Goal: Information Seeking & Learning: Learn about a topic

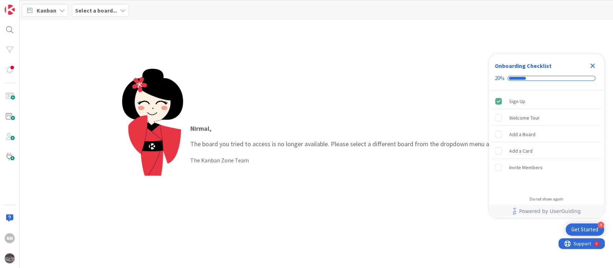
click at [92, 9] on b "Select a board..." at bounding box center [96, 10] width 42 height 7
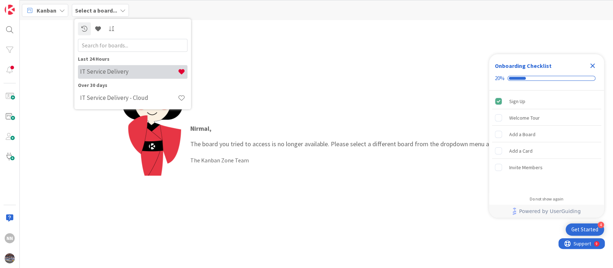
click at [106, 78] on div "IT Service Delivery" at bounding box center [132, 72] width 109 height 14
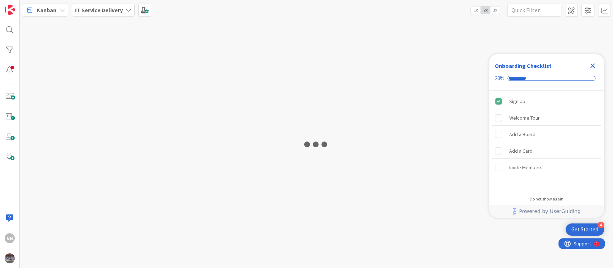
click at [594, 63] on icon "Close Checklist" at bounding box center [592, 65] width 9 height 9
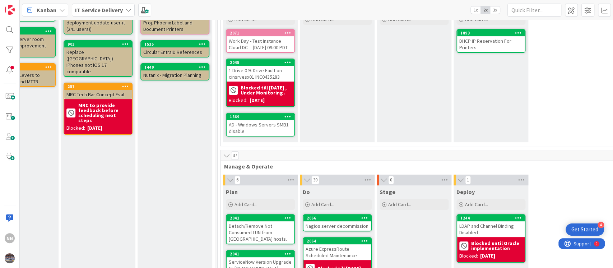
scroll to position [0, 195]
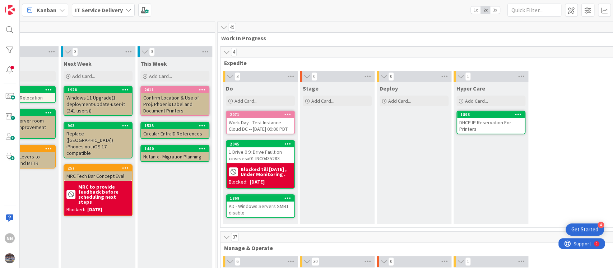
click at [251, 126] on div "Work Day - Test Instance Cloud DC -- [DATE] 09:00 PDT" at bounding box center [260, 126] width 67 height 16
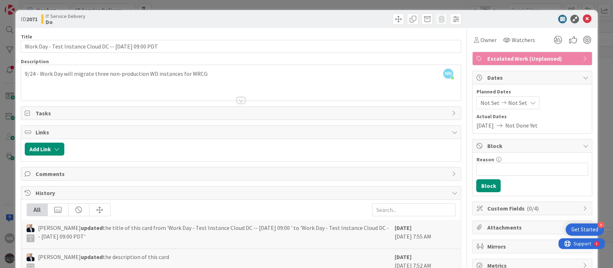
click at [237, 99] on div at bounding box center [241, 100] width 8 height 6
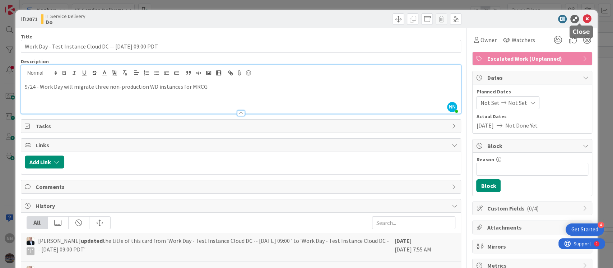
click at [582, 16] on icon at bounding box center [586, 19] width 9 height 9
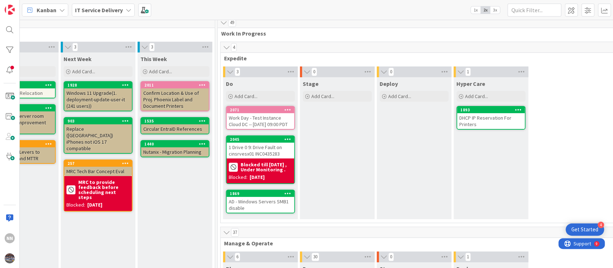
click at [259, 212] on div "AD - Windows Servers SMB1 disable" at bounding box center [260, 205] width 67 height 16
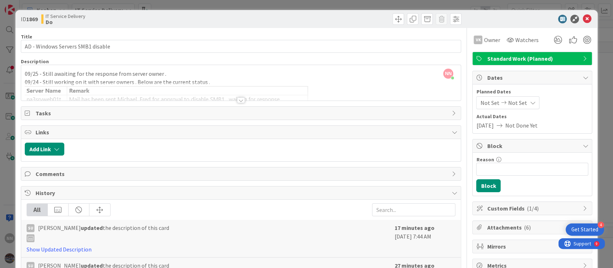
click at [238, 99] on div at bounding box center [241, 100] width 8 height 6
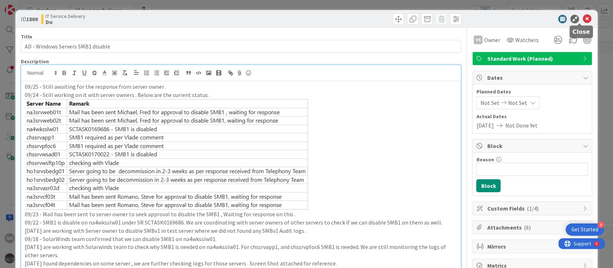
click at [582, 21] on icon at bounding box center [586, 19] width 9 height 9
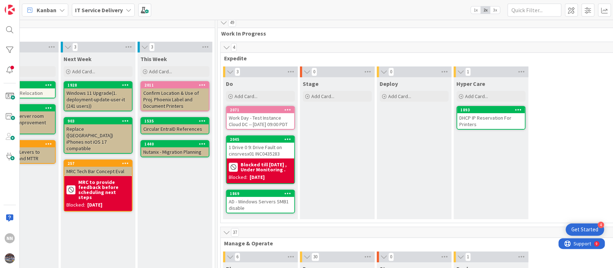
click at [485, 120] on div "DHCP IP Reservation For Printers" at bounding box center [490, 121] width 67 height 16
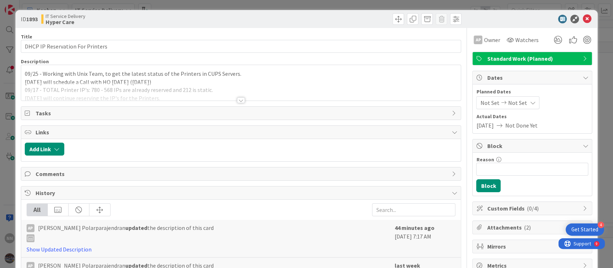
click at [237, 101] on div at bounding box center [241, 100] width 8 height 6
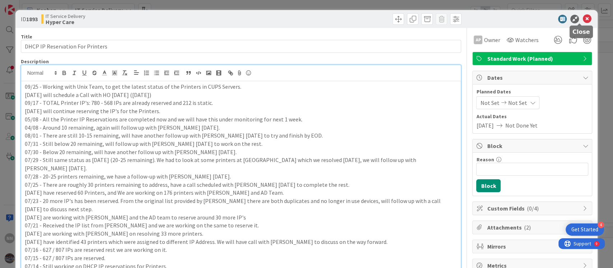
click at [582, 20] on icon at bounding box center [586, 19] width 9 height 9
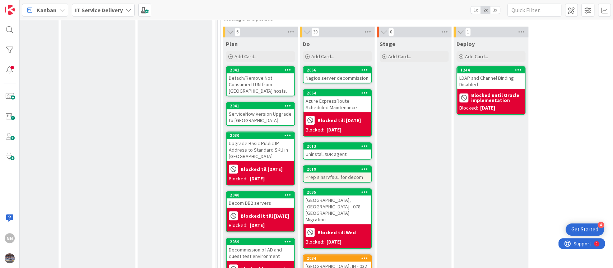
scroll to position [232, 195]
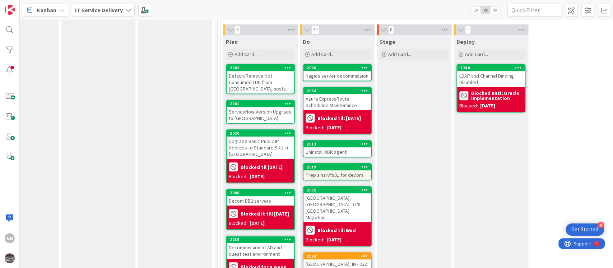
click at [253, 88] on div "Detach/Remove Not Consumed LUN from [GEOGRAPHIC_DATA] hosts." at bounding box center [260, 82] width 67 height 22
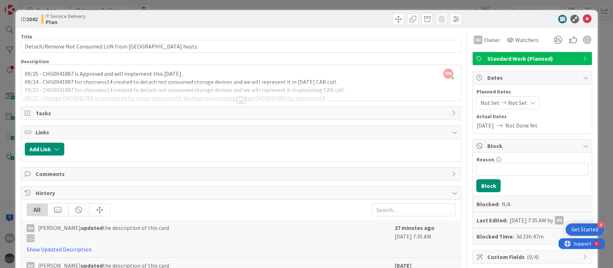
click at [237, 99] on div at bounding box center [241, 100] width 8 height 6
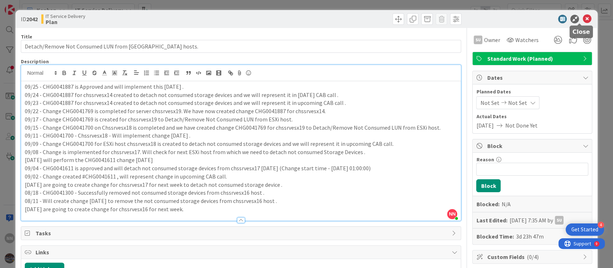
click at [582, 16] on icon at bounding box center [586, 19] width 9 height 9
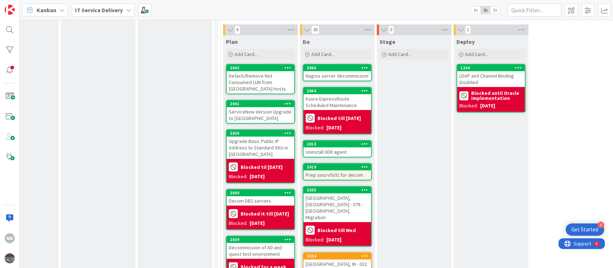
click at [250, 121] on div "ServiceNow Version Upgrade to [GEOGRAPHIC_DATA]" at bounding box center [260, 115] width 67 height 16
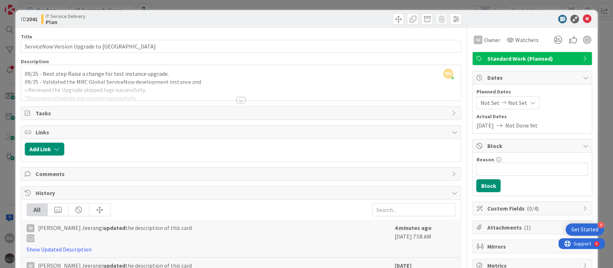
click at [239, 102] on div at bounding box center [241, 100] width 8 height 6
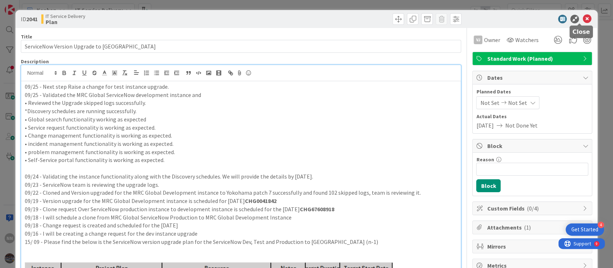
click at [582, 20] on icon at bounding box center [586, 19] width 9 height 9
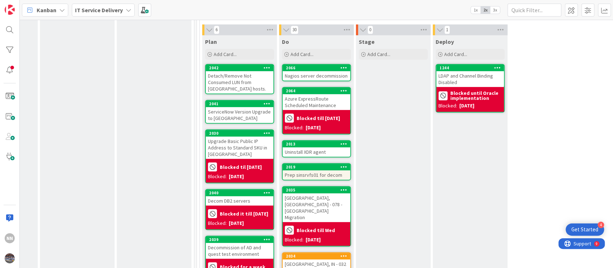
scroll to position [232, 216]
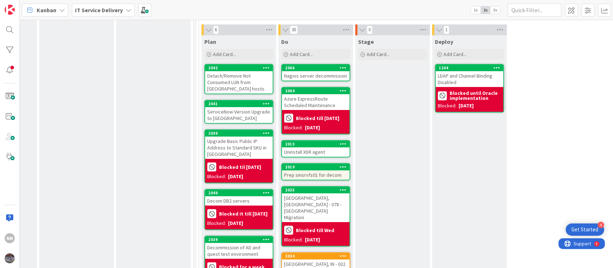
click at [313, 80] on div "Nagios server decommission" at bounding box center [315, 75] width 67 height 9
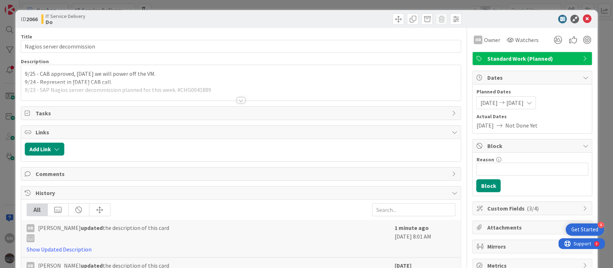
click at [237, 99] on div at bounding box center [241, 100] width 8 height 6
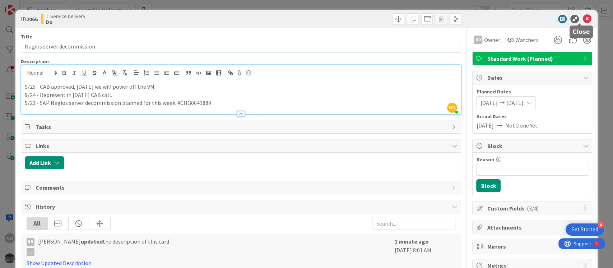
click at [582, 20] on icon at bounding box center [586, 19] width 9 height 9
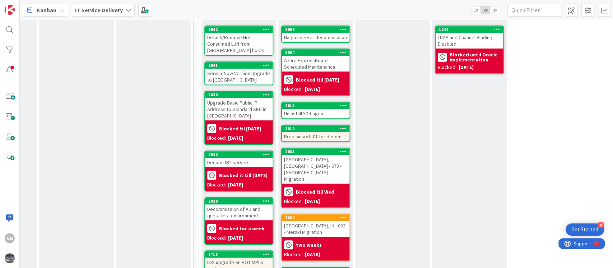
scroll to position [292, 216]
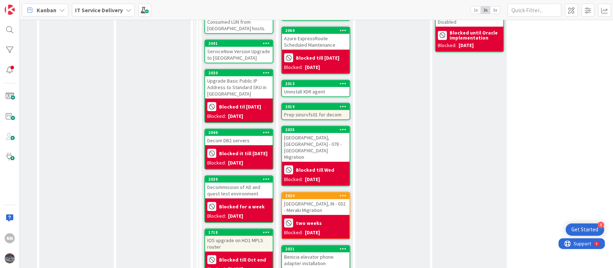
click at [305, 96] on div "Uninstall XDR agent" at bounding box center [315, 91] width 67 height 9
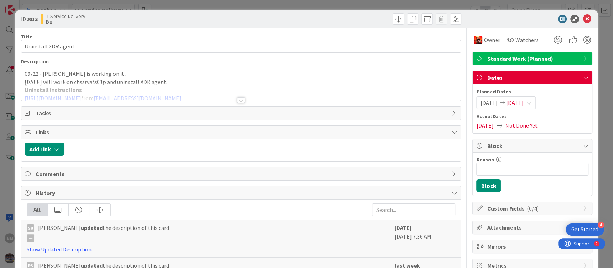
click at [237, 99] on div at bounding box center [241, 100] width 8 height 6
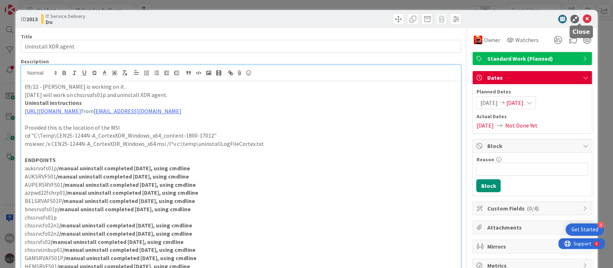
click at [583, 22] on icon at bounding box center [586, 19] width 9 height 9
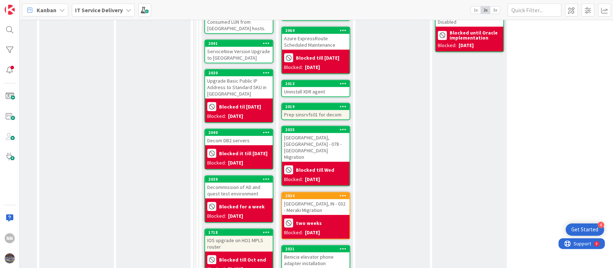
click at [324, 119] on div "Prep sinsrvfs01 for decom" at bounding box center [315, 114] width 67 height 9
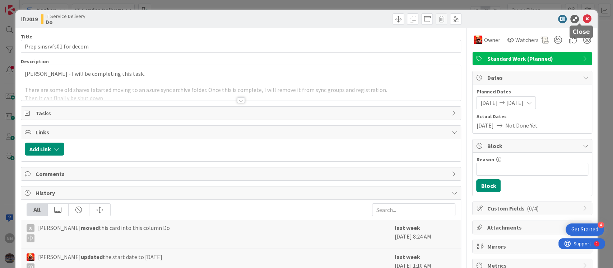
click at [582, 19] on icon at bounding box center [586, 19] width 9 height 9
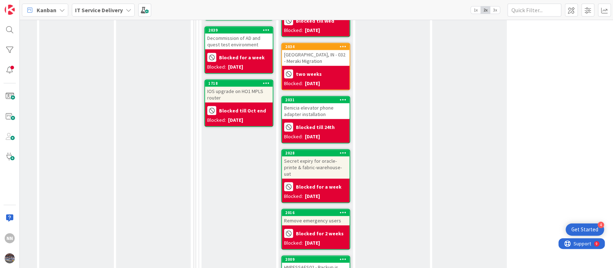
scroll to position [439, 216]
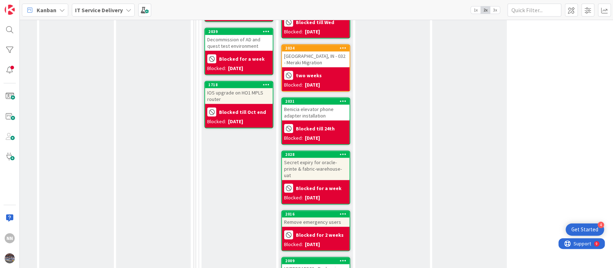
click at [232, 43] on div "Decommission of AD and quest test environment" at bounding box center [238, 43] width 67 height 16
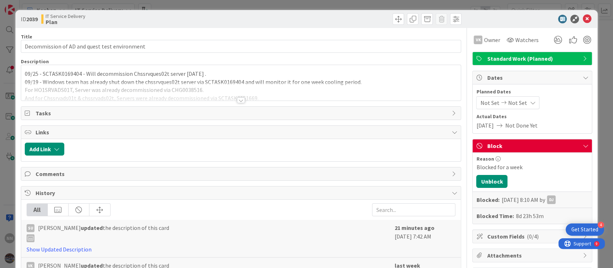
click at [237, 99] on div at bounding box center [241, 100] width 8 height 6
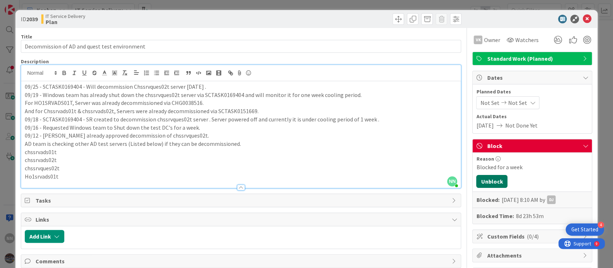
click at [485, 183] on button "Unblock" at bounding box center [491, 181] width 31 height 13
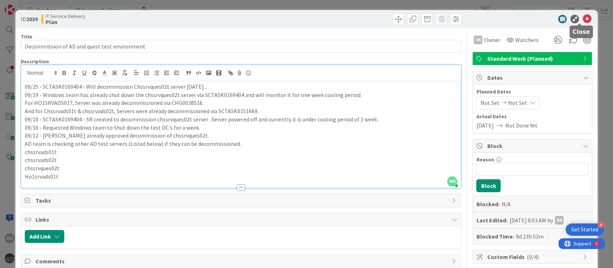
click at [582, 19] on icon at bounding box center [586, 19] width 9 height 9
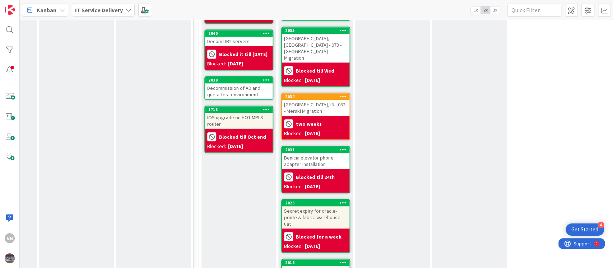
scroll to position [391, 216]
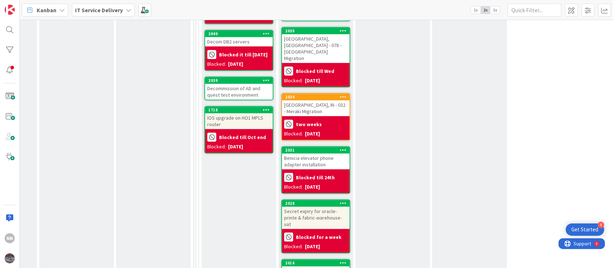
click at [314, 47] on div "[GEOGRAPHIC_DATA], [GEOGRAPHIC_DATA] - 078 - [GEOGRAPHIC_DATA] Migration" at bounding box center [315, 48] width 67 height 29
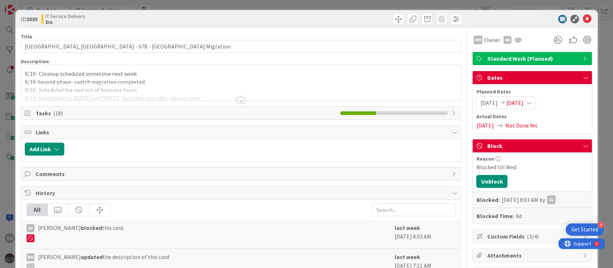
click at [237, 101] on div at bounding box center [241, 100] width 8 height 6
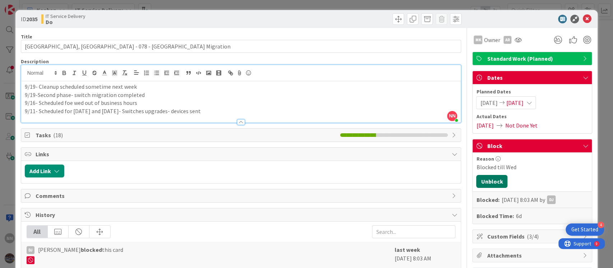
click at [485, 181] on button "Unblock" at bounding box center [491, 181] width 31 height 13
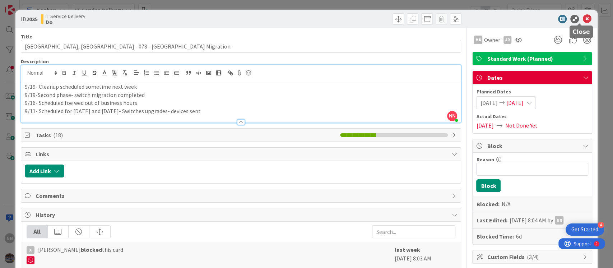
click at [582, 19] on icon at bounding box center [586, 19] width 9 height 9
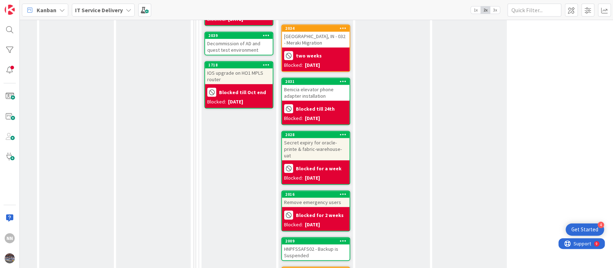
scroll to position [436, 216]
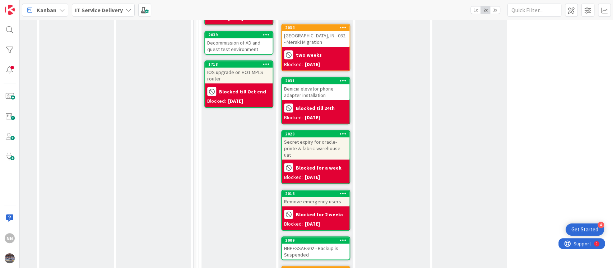
click at [312, 84] on div "Benicia elevator phone adapter installation" at bounding box center [315, 92] width 67 height 16
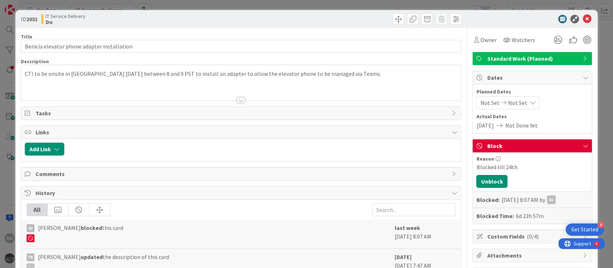
click at [238, 99] on div at bounding box center [241, 100] width 8 height 6
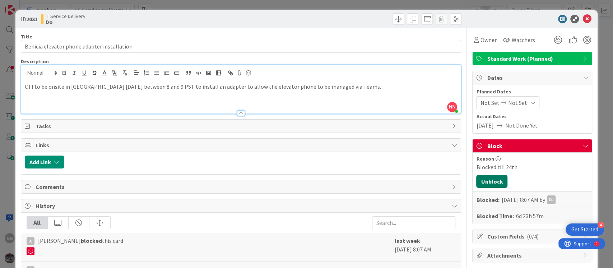
click at [495, 181] on button "Unblock" at bounding box center [491, 181] width 31 height 13
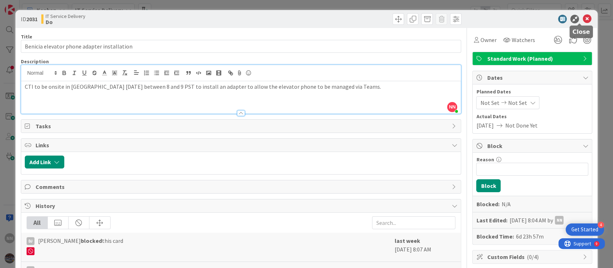
click at [582, 18] on icon at bounding box center [586, 19] width 9 height 9
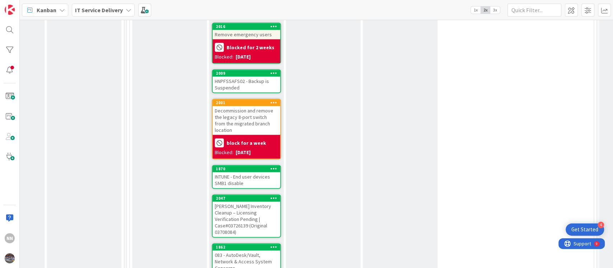
scroll to position [560, 286]
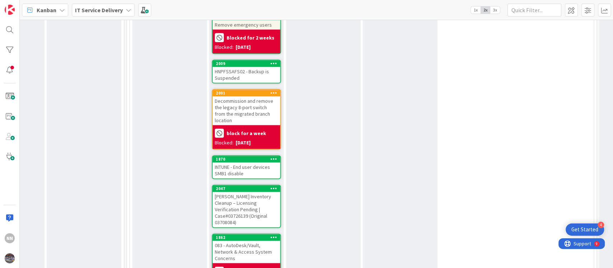
click at [243, 67] on div "HNPFSSAFS02 - Backup is Suspended" at bounding box center [246, 75] width 67 height 16
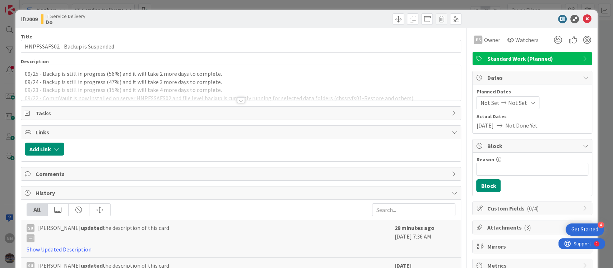
click at [237, 101] on div at bounding box center [241, 100] width 8 height 6
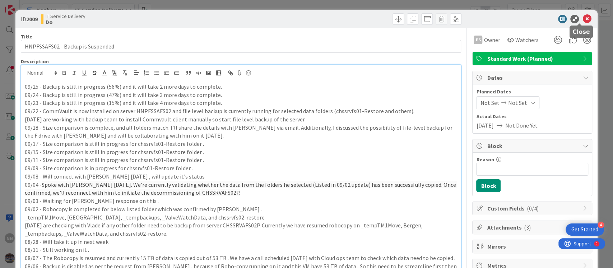
click at [582, 16] on icon at bounding box center [586, 19] width 9 height 9
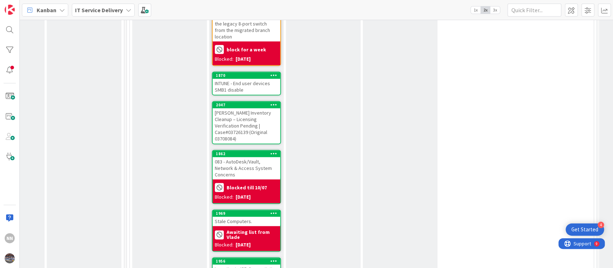
scroll to position [644, 286]
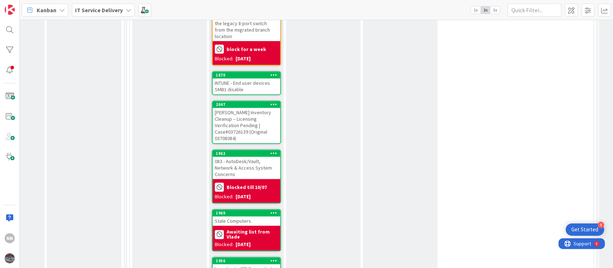
click at [246, 78] on div "INTUNE - End user devices SMB1 disable" at bounding box center [246, 86] width 67 height 16
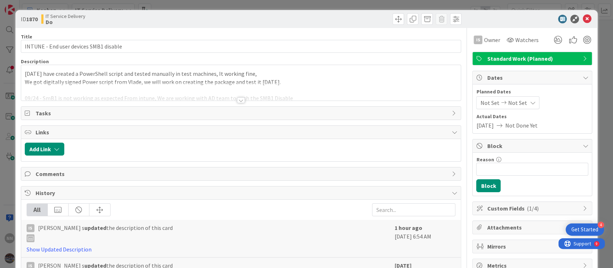
click at [237, 97] on div at bounding box center [241, 100] width 8 height 6
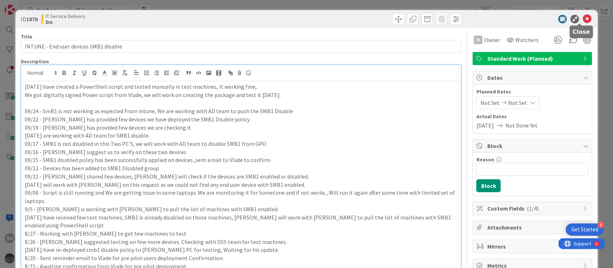
click at [582, 20] on icon at bounding box center [586, 19] width 9 height 9
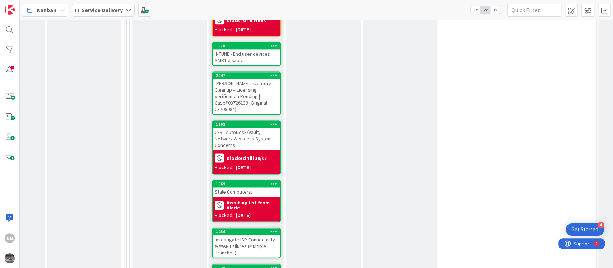
scroll to position [673, 286]
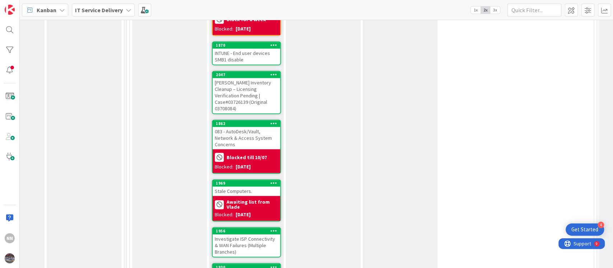
click at [246, 78] on div "[PERSON_NAME] Inventory Cleanup – Licensing Verification Pending | Case#0372613…" at bounding box center [246, 95] width 67 height 35
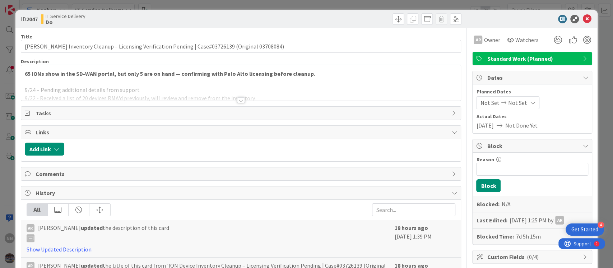
click at [238, 99] on div at bounding box center [241, 100] width 8 height 6
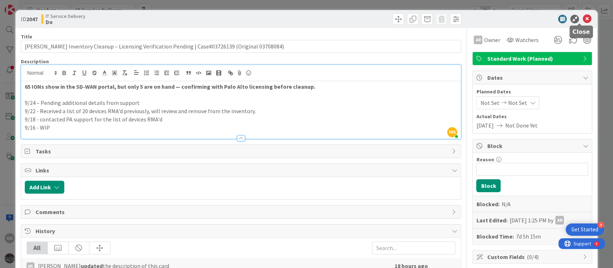
click at [582, 16] on icon at bounding box center [586, 19] width 9 height 9
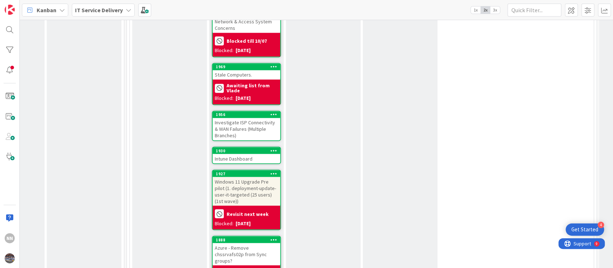
scroll to position [790, 286]
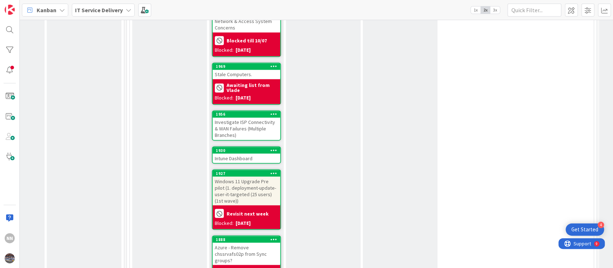
click at [244, 117] on div "Investigate ISP Connectivity & WAN Failures (Multiple Branches)" at bounding box center [246, 128] width 67 height 22
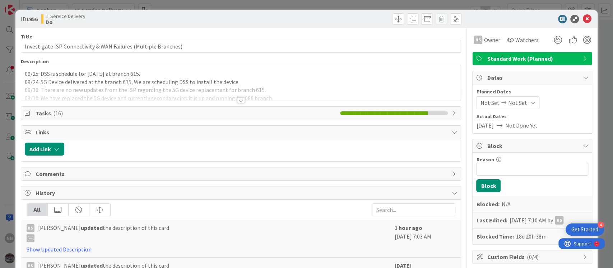
click at [237, 98] on div at bounding box center [241, 100] width 8 height 6
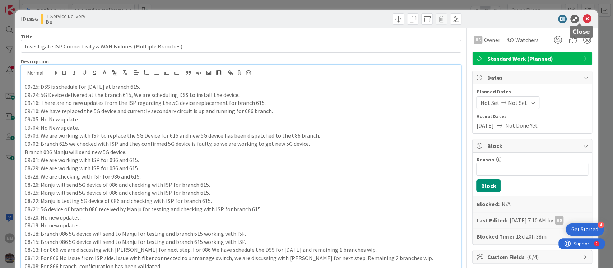
click at [582, 20] on icon at bounding box center [586, 19] width 9 height 9
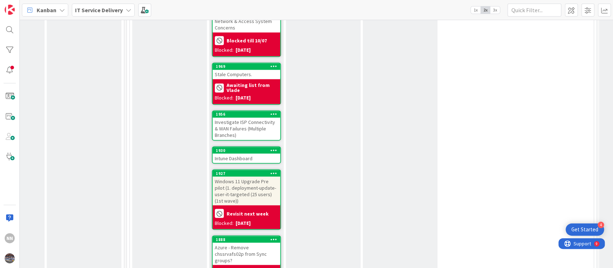
click at [253, 153] on div "Intune Dashboard" at bounding box center [246, 157] width 67 height 9
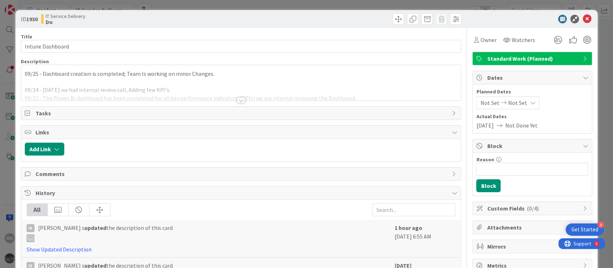
click at [237, 101] on div at bounding box center [241, 100] width 8 height 6
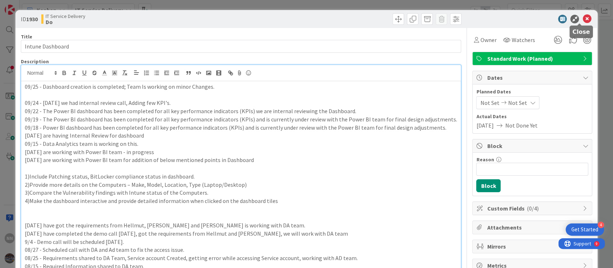
click at [582, 22] on icon at bounding box center [586, 19] width 9 height 9
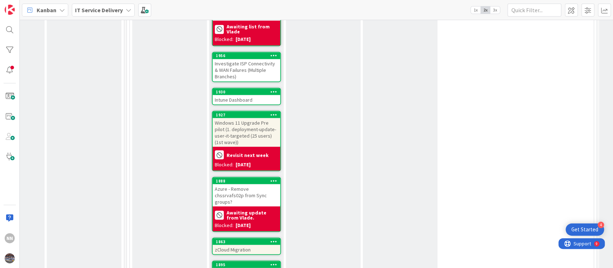
scroll to position [849, 286]
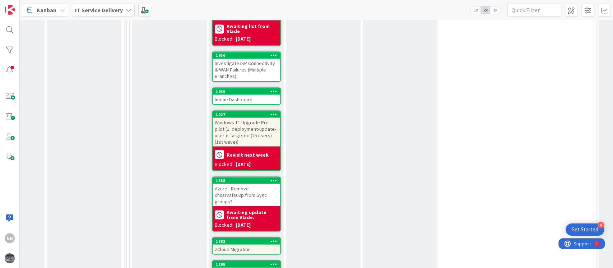
click at [265, 117] on div "Windows 11 Upgrade Pre pilot (1. deployment-update-user-it-targeted (25 users) …" at bounding box center [246, 131] width 67 height 29
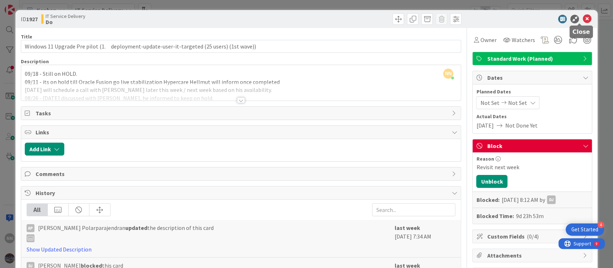
click at [582, 19] on icon at bounding box center [586, 19] width 9 height 9
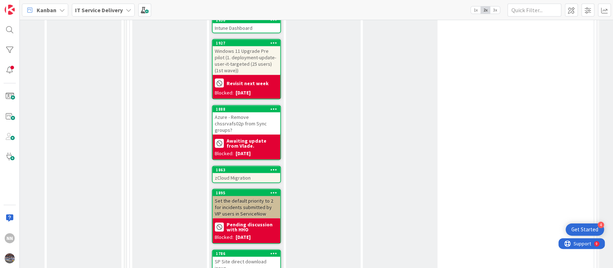
scroll to position [937, 286]
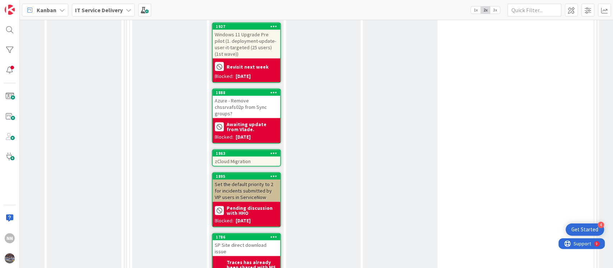
click at [257, 156] on div "zCloud Migration" at bounding box center [246, 160] width 67 height 9
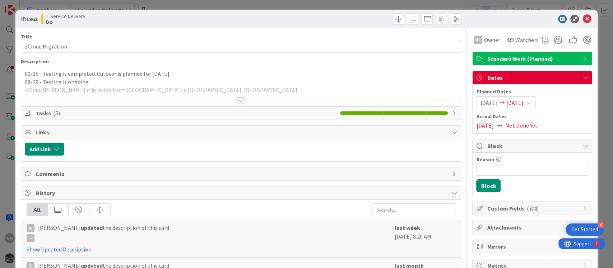
click at [237, 99] on div at bounding box center [241, 100] width 8 height 6
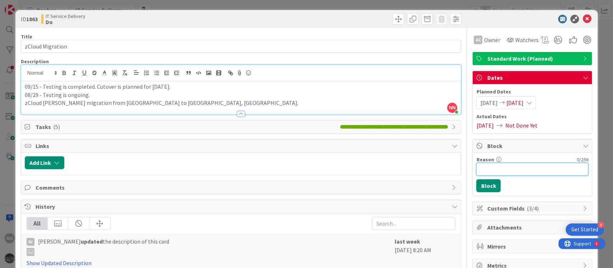
click at [476, 171] on input "Reason" at bounding box center [532, 169] width 112 height 13
type input "Blocked for a week"
click at [482, 182] on button "Block" at bounding box center [488, 185] width 24 height 13
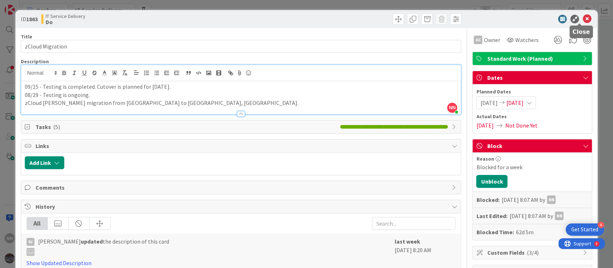
click at [582, 17] on icon at bounding box center [586, 19] width 9 height 9
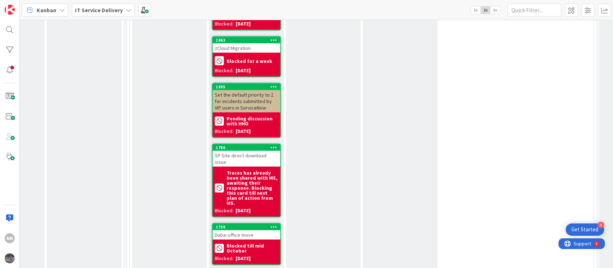
scroll to position [1063, 286]
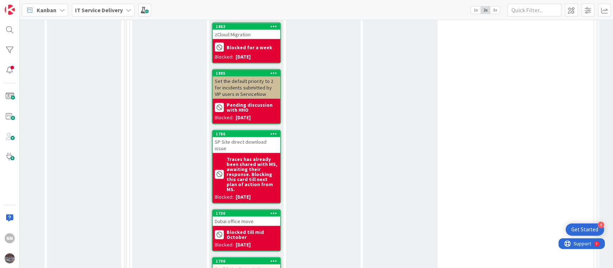
click at [250, 137] on div "SP Site direct download issue" at bounding box center [246, 145] width 67 height 16
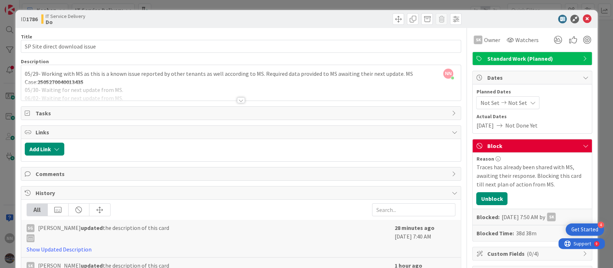
click at [237, 99] on div at bounding box center [241, 100] width 8 height 6
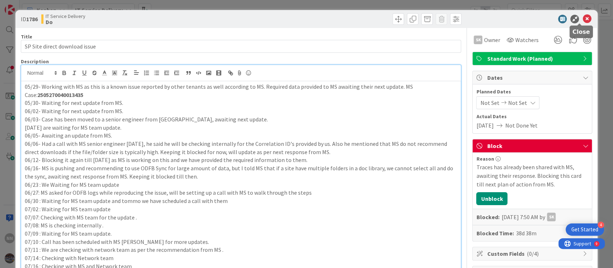
click at [582, 19] on icon at bounding box center [586, 19] width 9 height 9
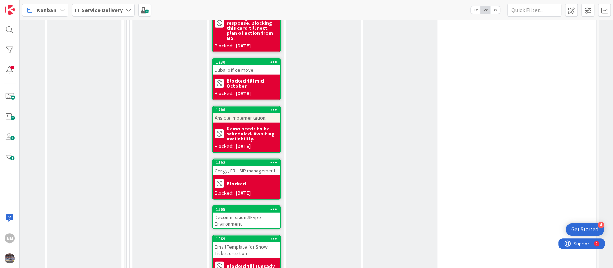
scroll to position [1228, 286]
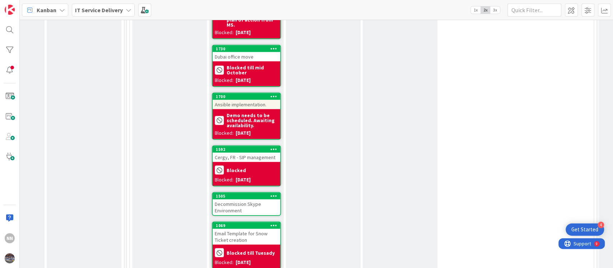
click at [235, 199] on div "Decommission Skype Environment" at bounding box center [246, 207] width 67 height 16
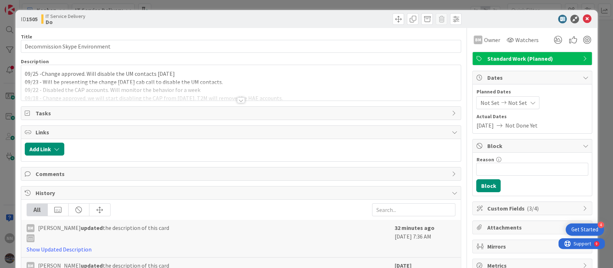
click at [238, 99] on div at bounding box center [241, 100] width 8 height 6
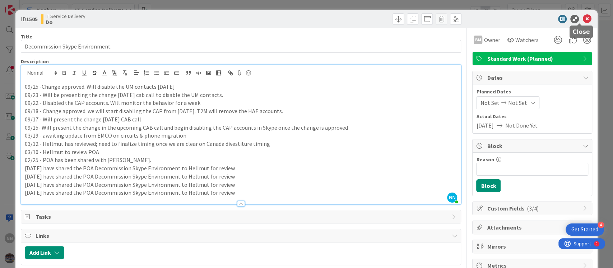
click at [582, 19] on icon at bounding box center [586, 19] width 9 height 9
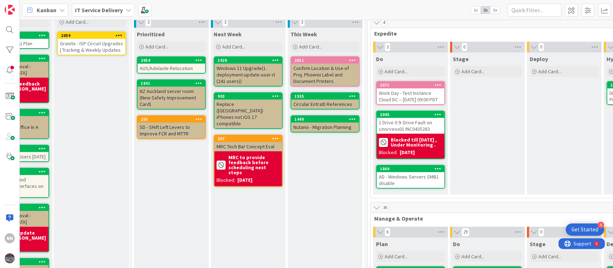
scroll to position [27, 45]
